Goal: Transaction & Acquisition: Purchase product/service

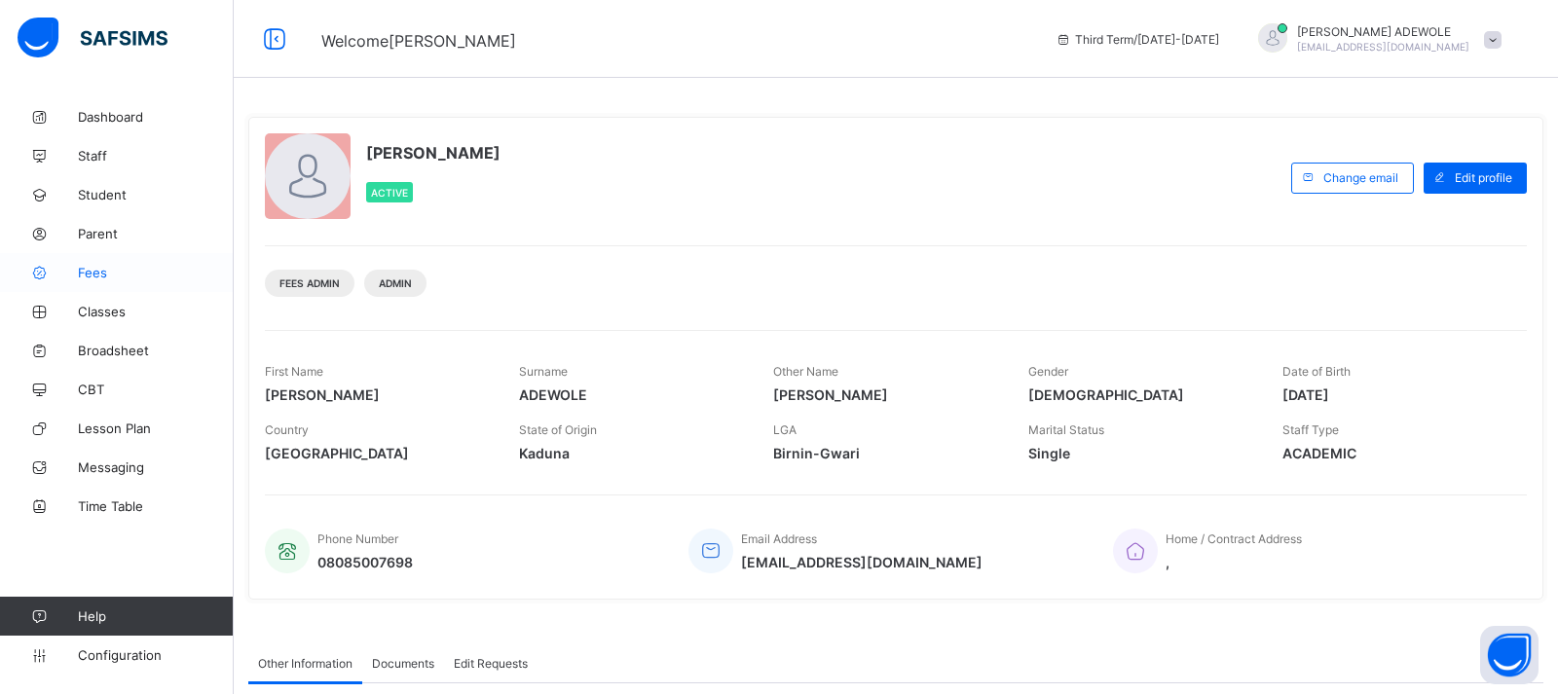
click at [98, 273] on span "Fees" at bounding box center [156, 273] width 156 height 16
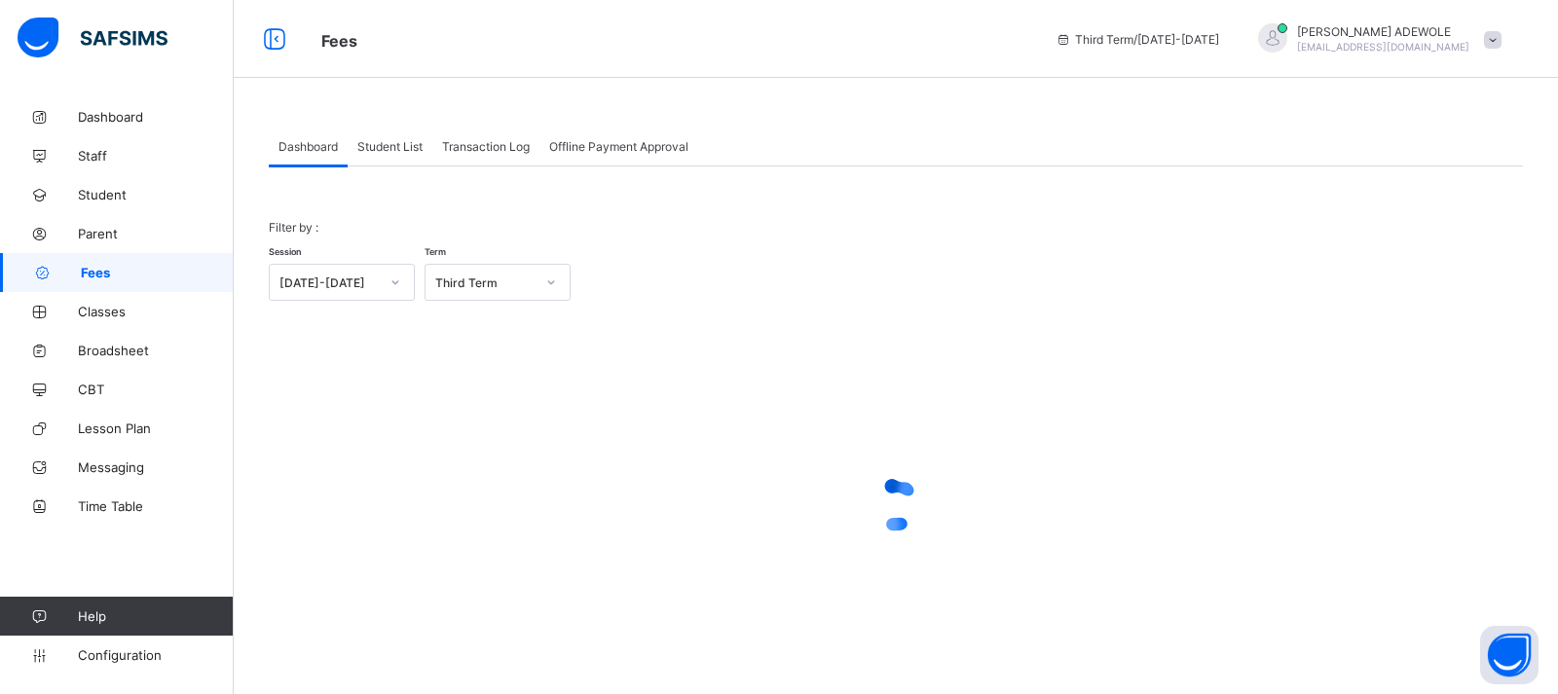
click at [379, 148] on span "Student List" at bounding box center [389, 146] width 65 height 15
click at [383, 145] on span "Student List" at bounding box center [389, 146] width 65 height 15
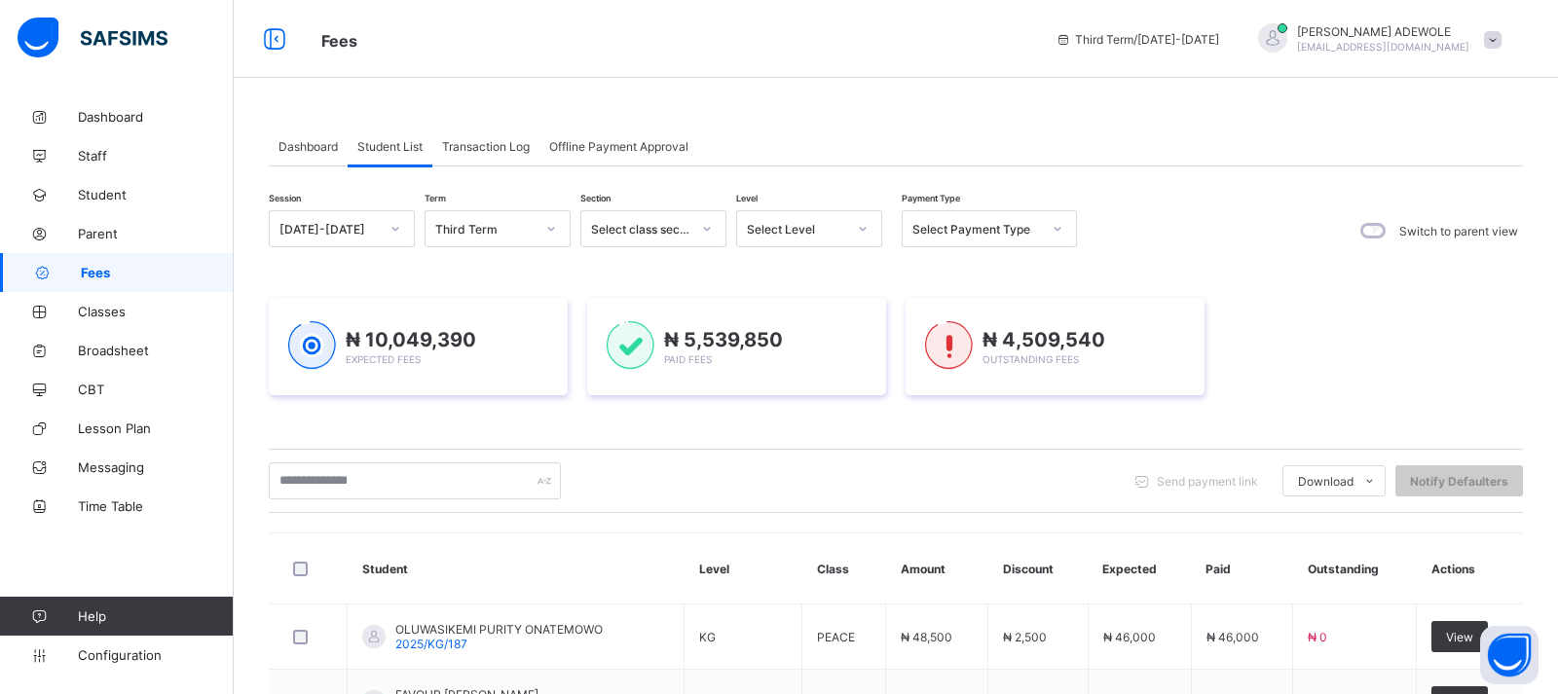
click at [865, 228] on icon at bounding box center [863, 229] width 7 height 4
click at [797, 485] on div "BASIC 3" at bounding box center [809, 482] width 144 height 30
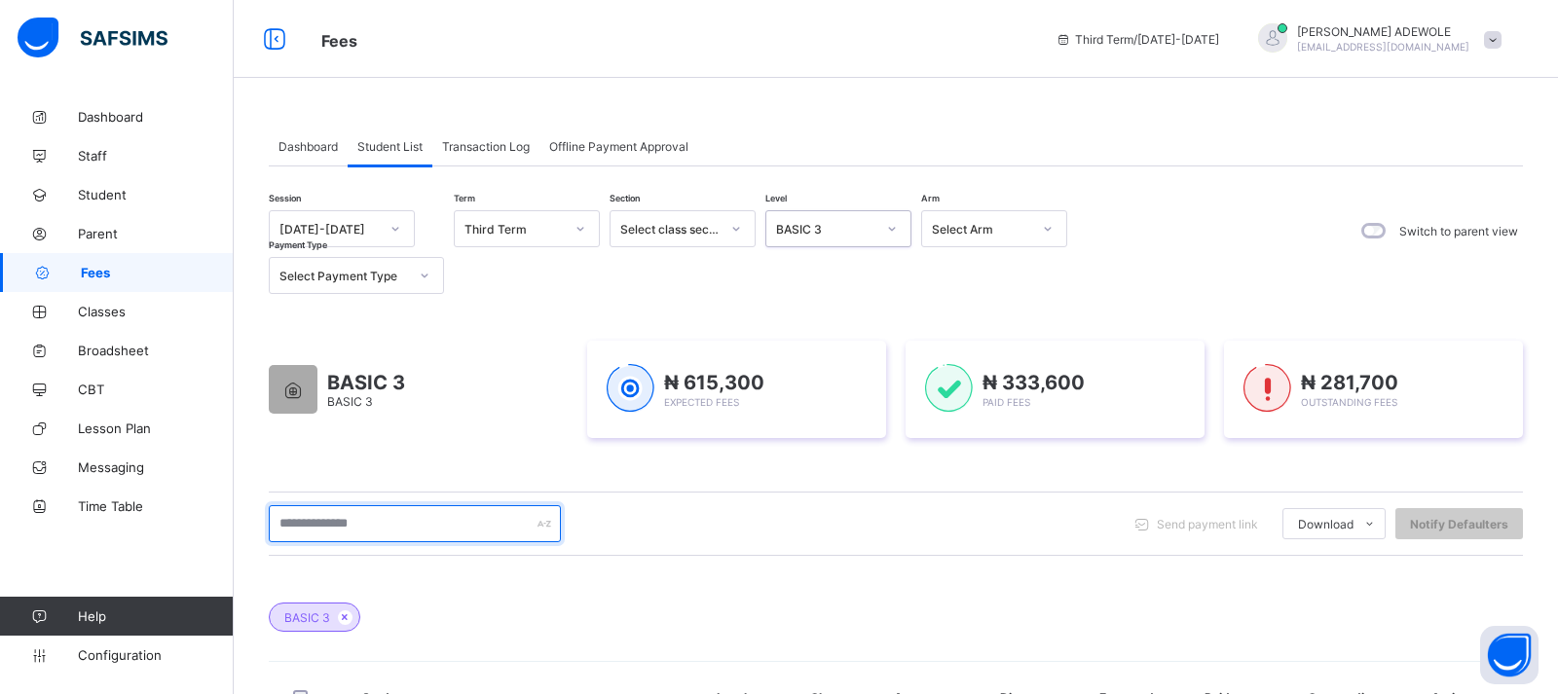
click at [398, 512] on input "text" at bounding box center [415, 523] width 292 height 37
type input "**********"
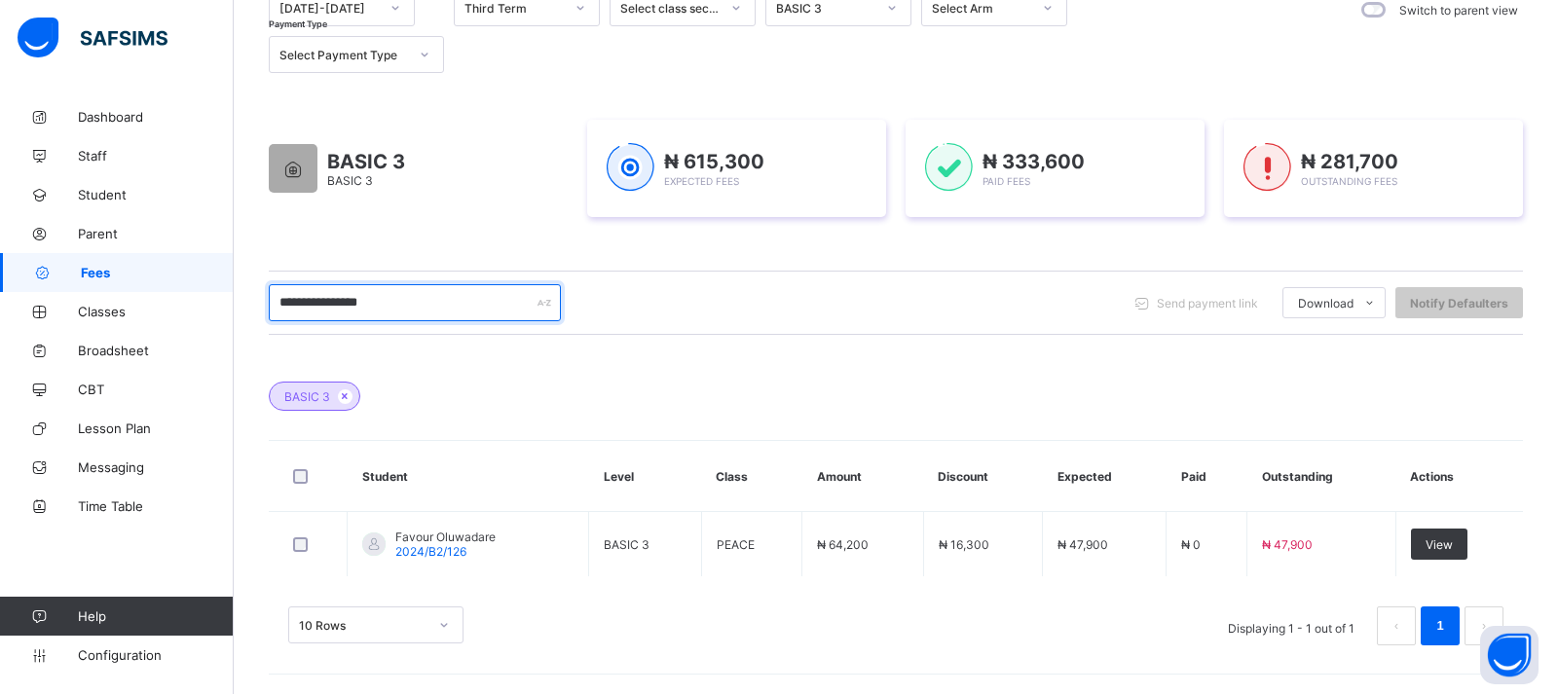
scroll to position [223, 0]
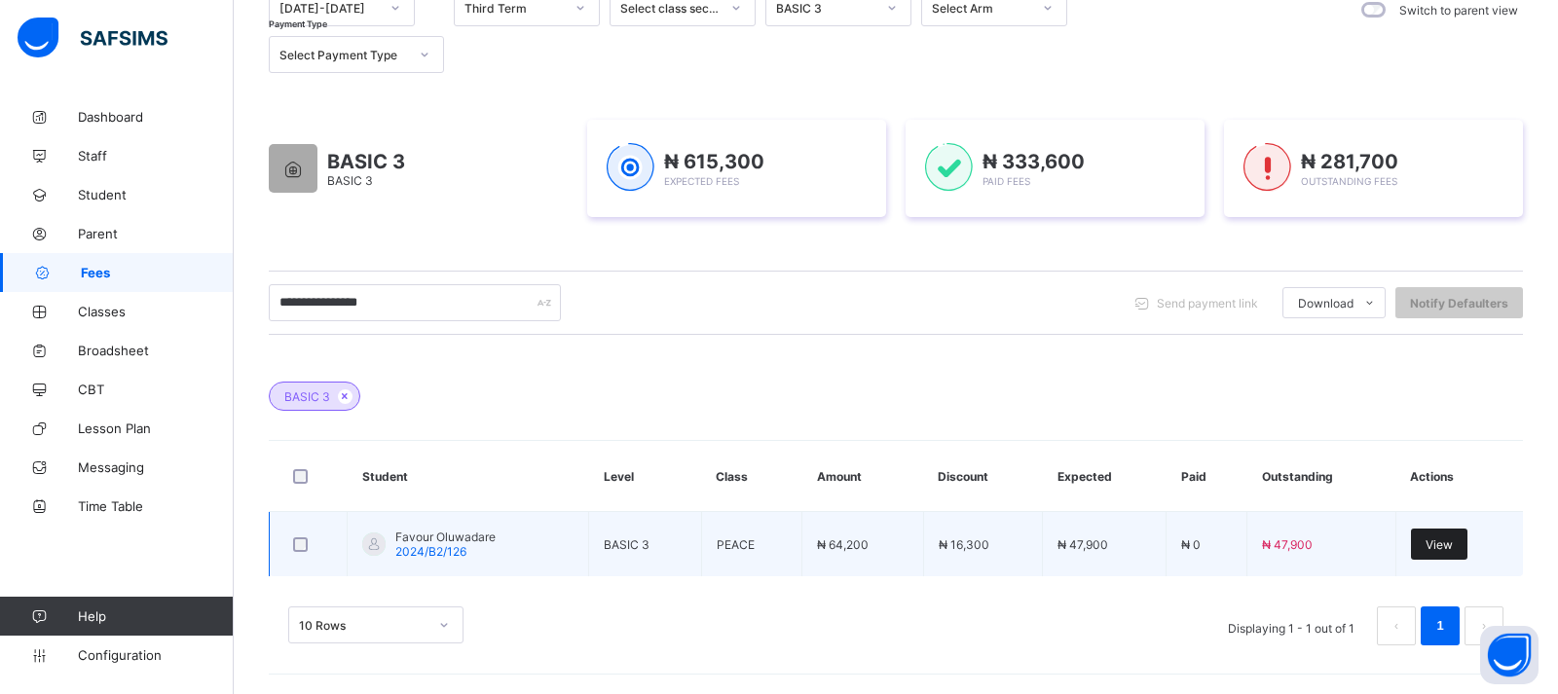
click at [1453, 546] on span "View" at bounding box center [1439, 545] width 27 height 15
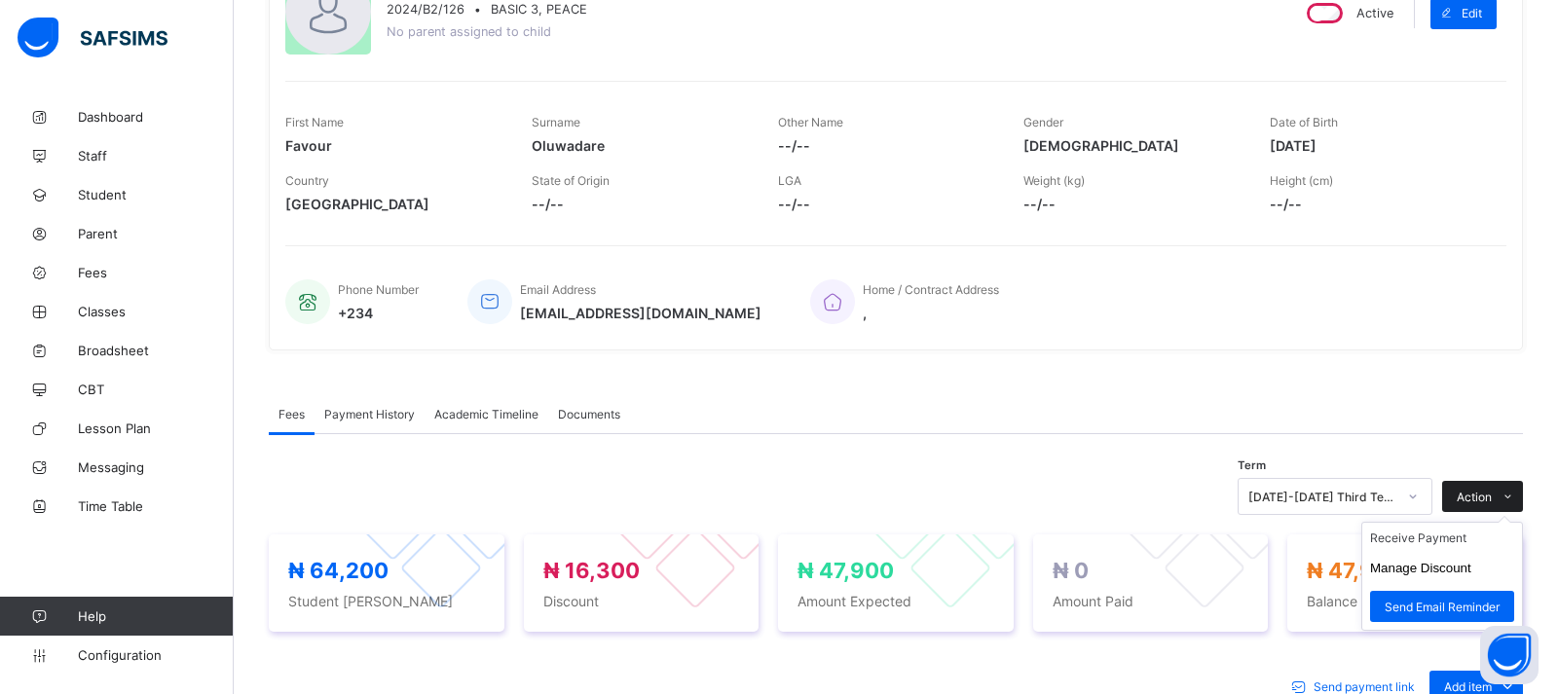
click at [1515, 495] on icon at bounding box center [1508, 497] width 15 height 13
click at [1439, 539] on li "Receive Payment" at bounding box center [1442, 538] width 160 height 30
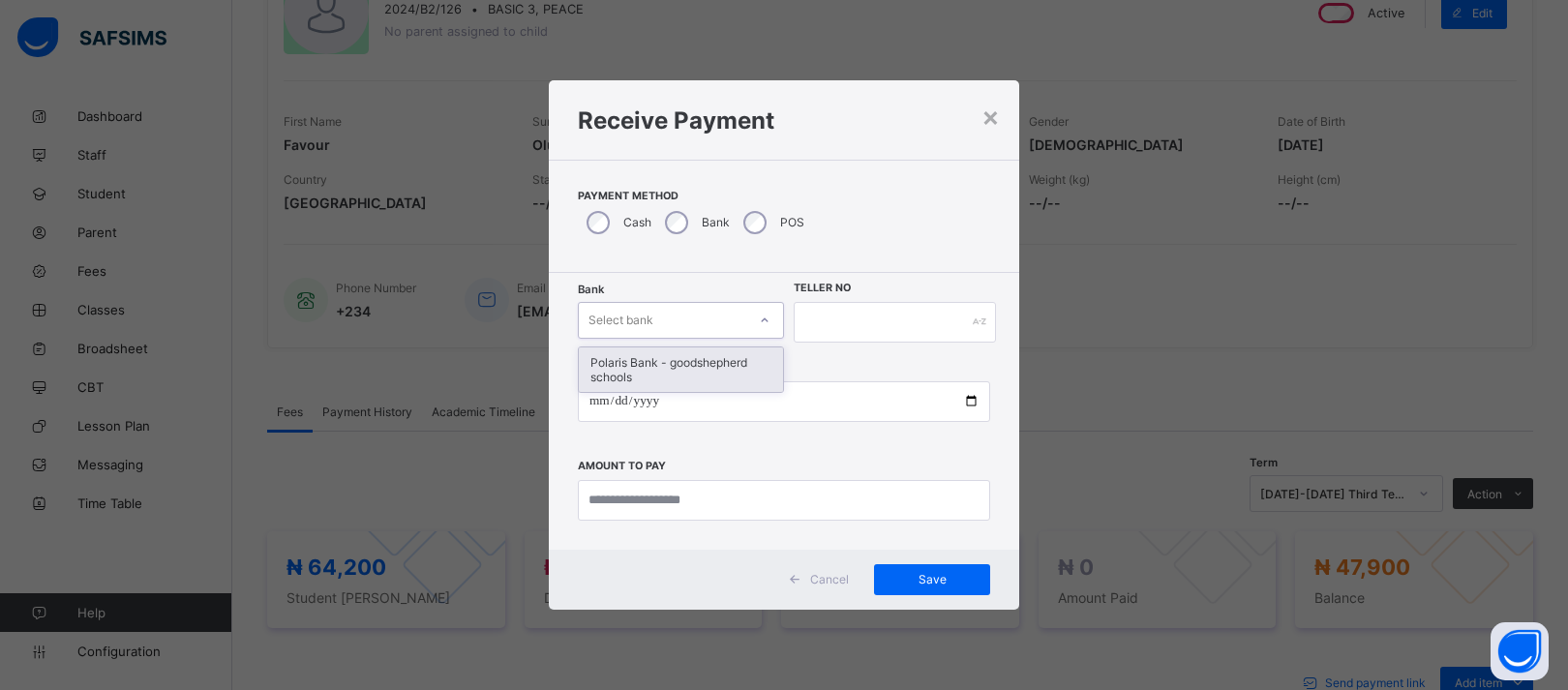
click at [768, 314] on icon at bounding box center [764, 320] width 12 height 19
click at [721, 373] on div "Polaris Bank - goodshepherd schools" at bounding box center [680, 370] width 204 height 45
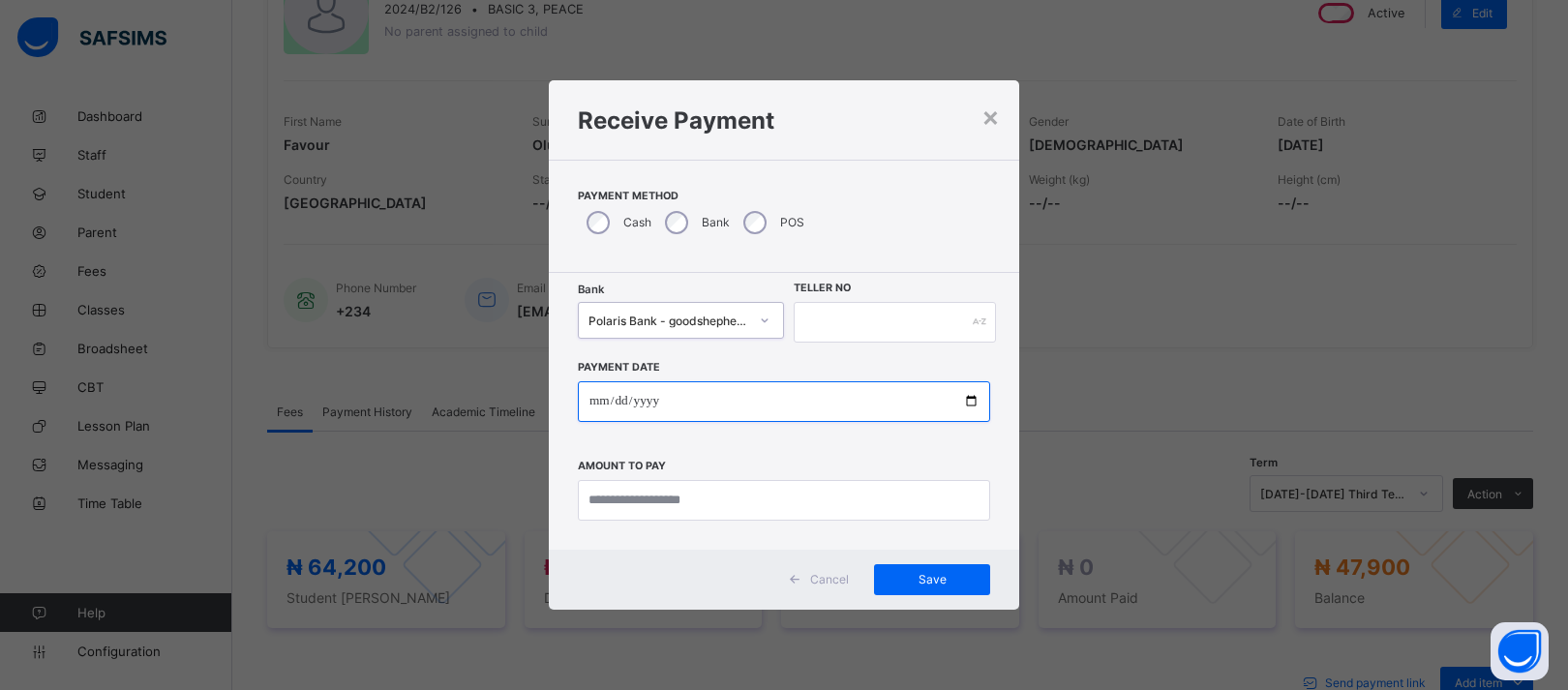
drag, startPoint x: 972, startPoint y: 400, endPoint x: 952, endPoint y: 391, distance: 21.9
click at [969, 400] on input "date" at bounding box center [783, 402] width 412 height 41
type input "**********"
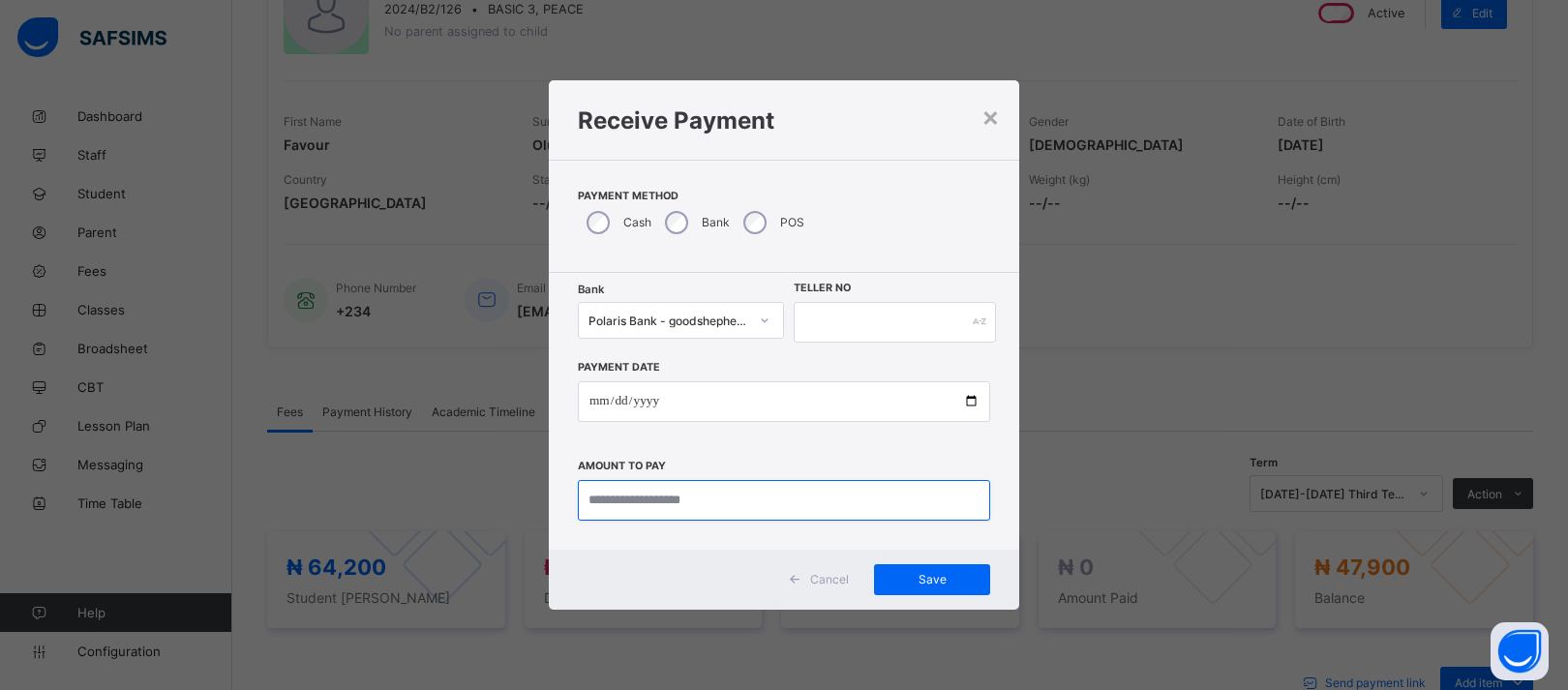
click at [739, 500] on input "currency" at bounding box center [783, 500] width 412 height 41
type input "********"
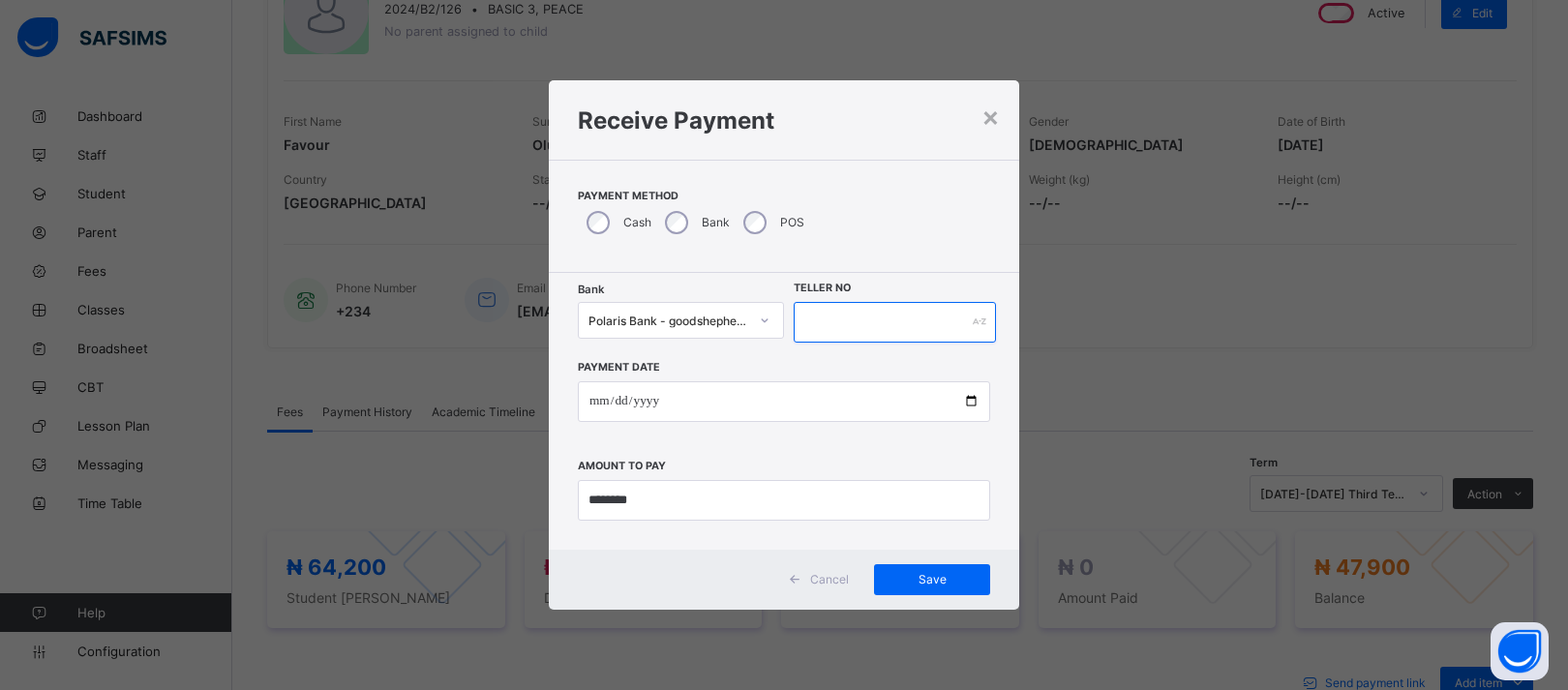
click at [821, 317] on input "text" at bounding box center [895, 322] width 203 height 41
type input "******"
click at [945, 578] on span "Save" at bounding box center [932, 580] width 87 height 15
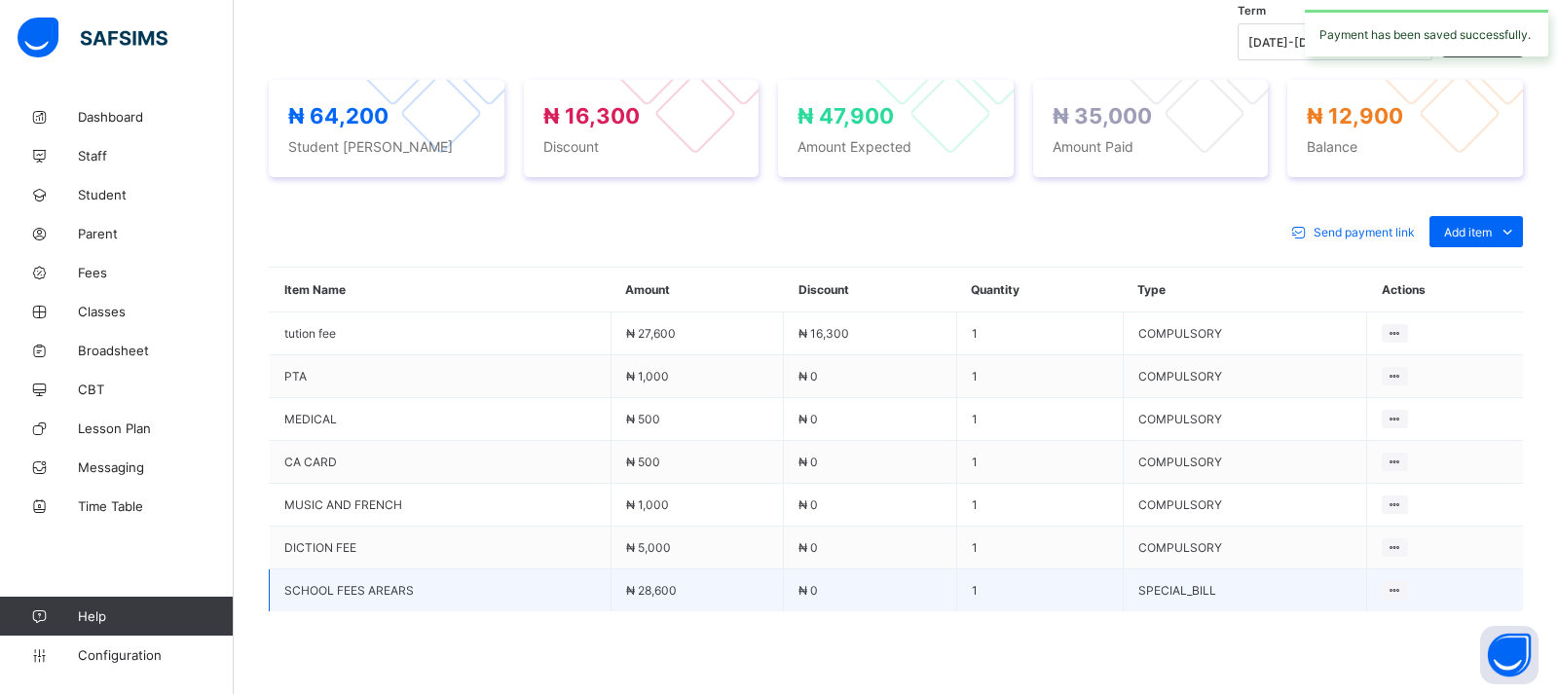
scroll to position [800, 0]
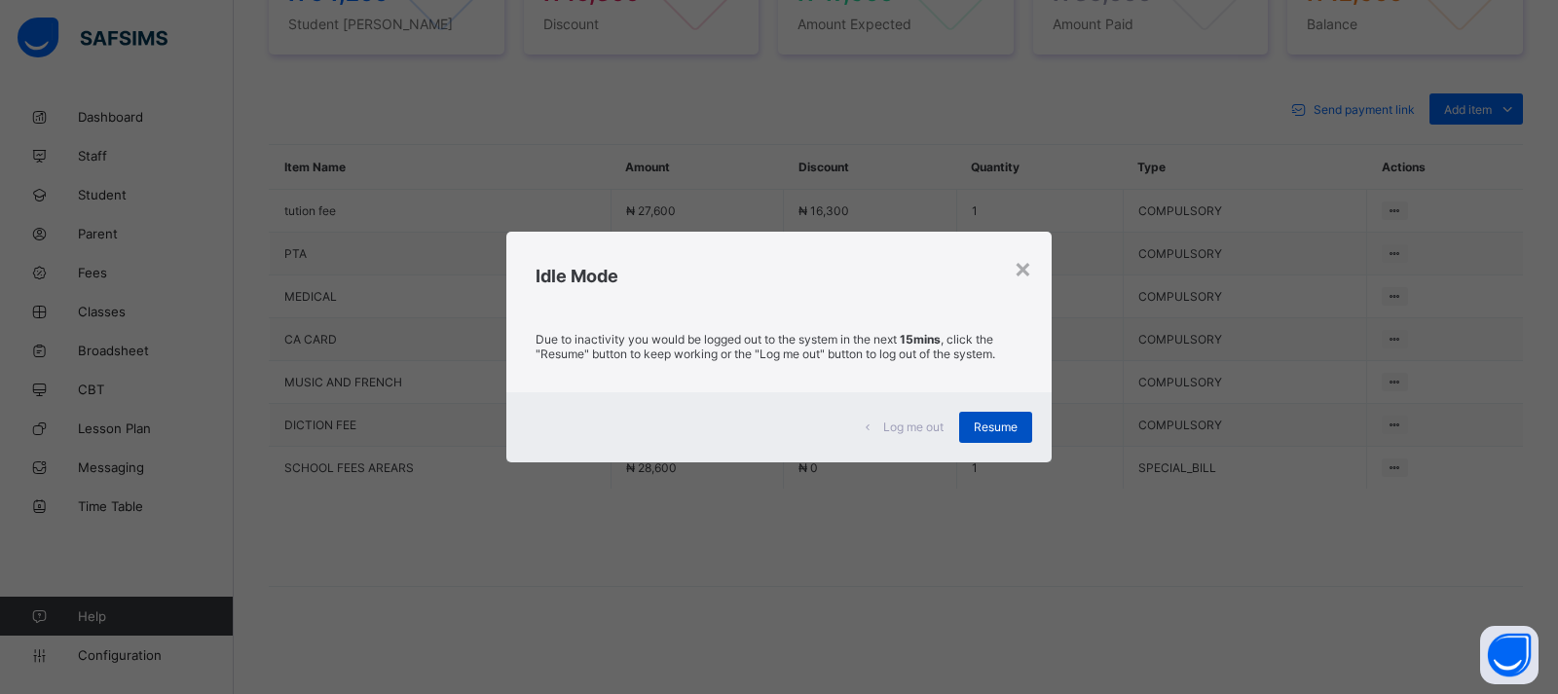
click at [990, 427] on span "Resume" at bounding box center [996, 427] width 44 height 15
